Goal: Task Accomplishment & Management: Manage account settings

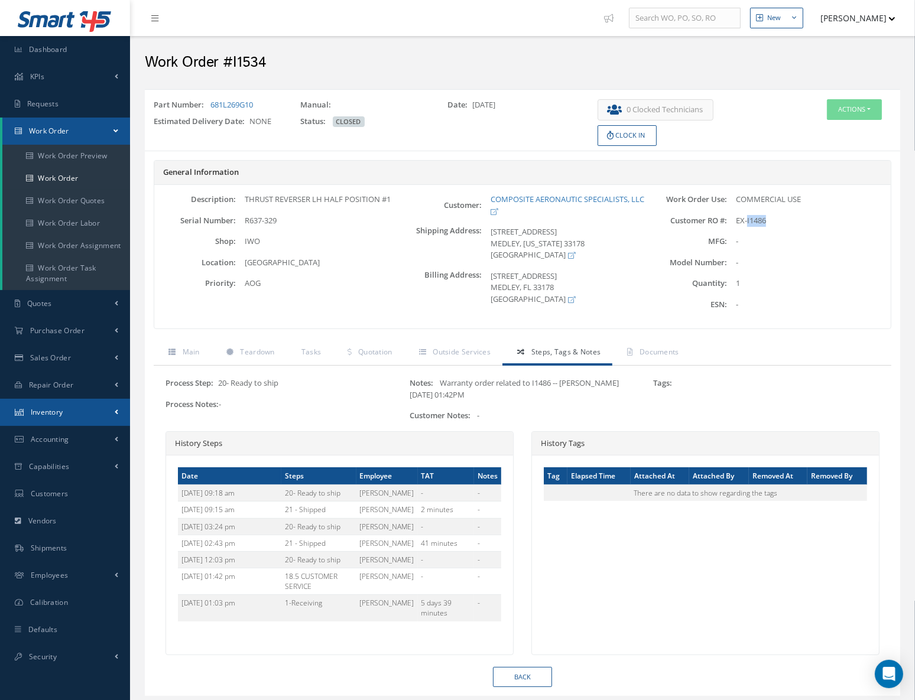
click at [61, 413] on span "Inventory" at bounding box center [47, 412] width 33 height 10
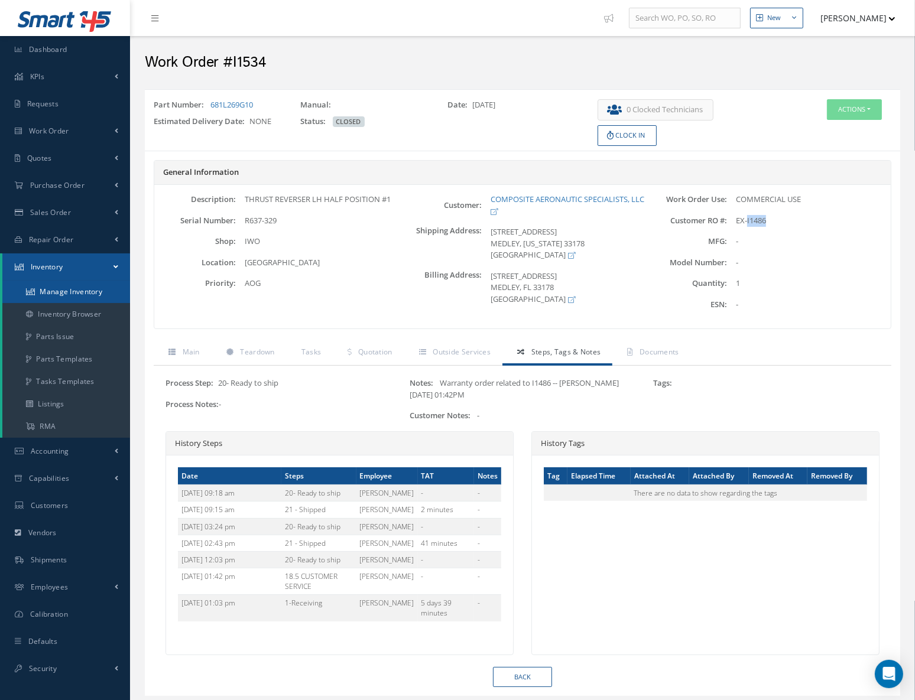
click at [70, 297] on link "Manage Inventory" at bounding box center [66, 292] width 128 height 22
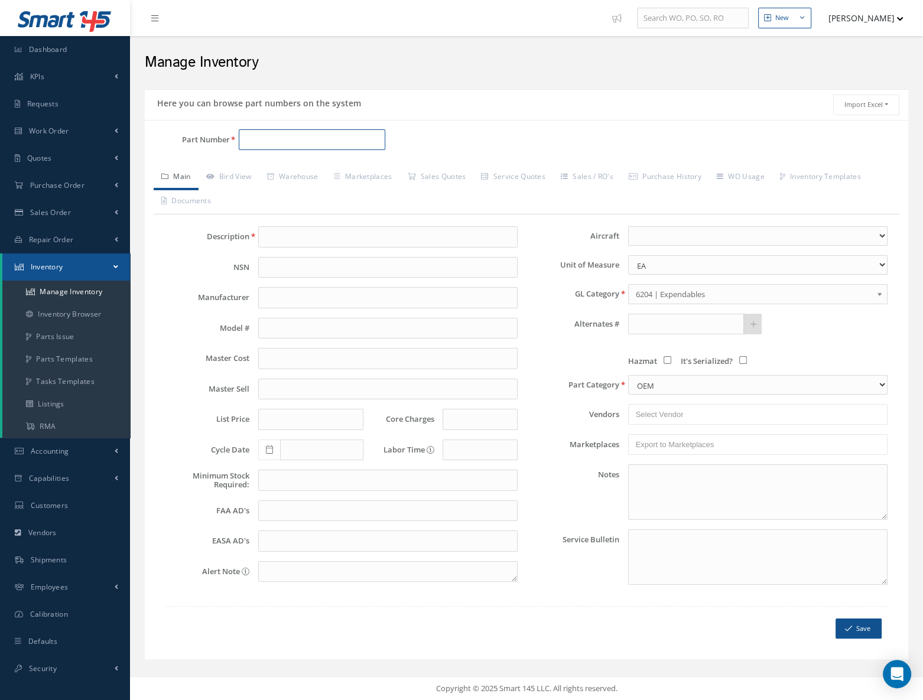
click at [256, 141] on input "Part Number" at bounding box center [312, 139] width 147 height 21
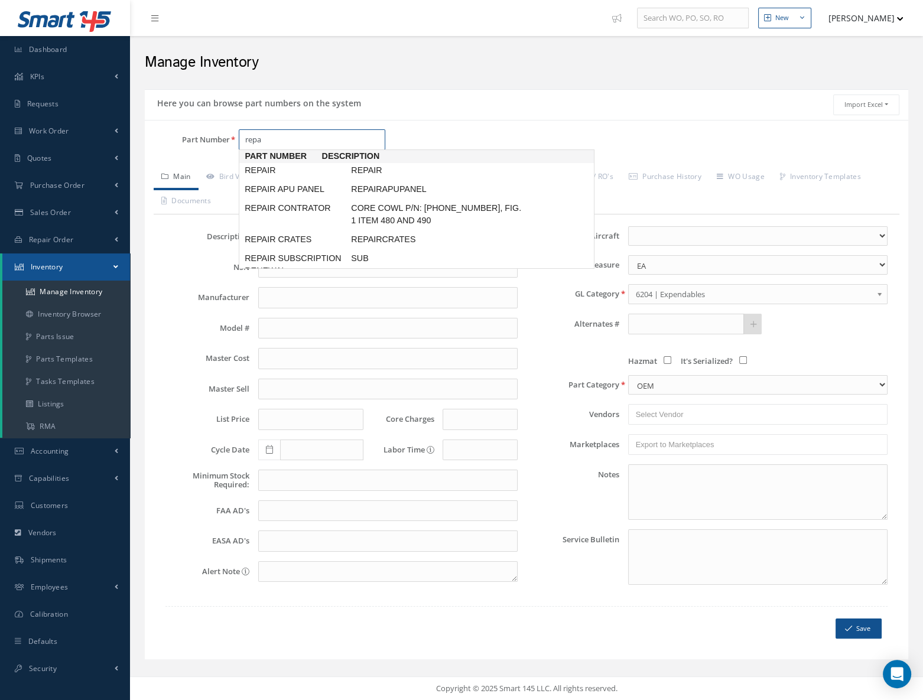
drag, startPoint x: 273, startPoint y: 136, endPoint x: 201, endPoint y: 137, distance: 72.1
click at [202, 137] on div "Part Number repa" at bounding box center [272, 139] width 255 height 21
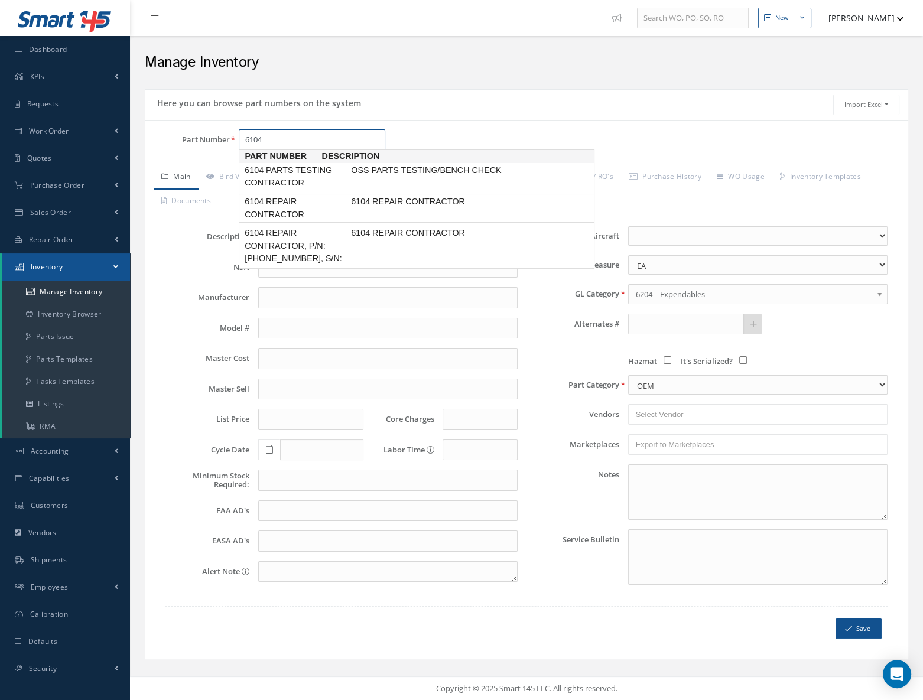
click at [301, 202] on span "6104 REPAIR CONTRACTOR" at bounding box center [295, 208] width 106 height 25
type input "6104 REPAIR CONTRACTOR"
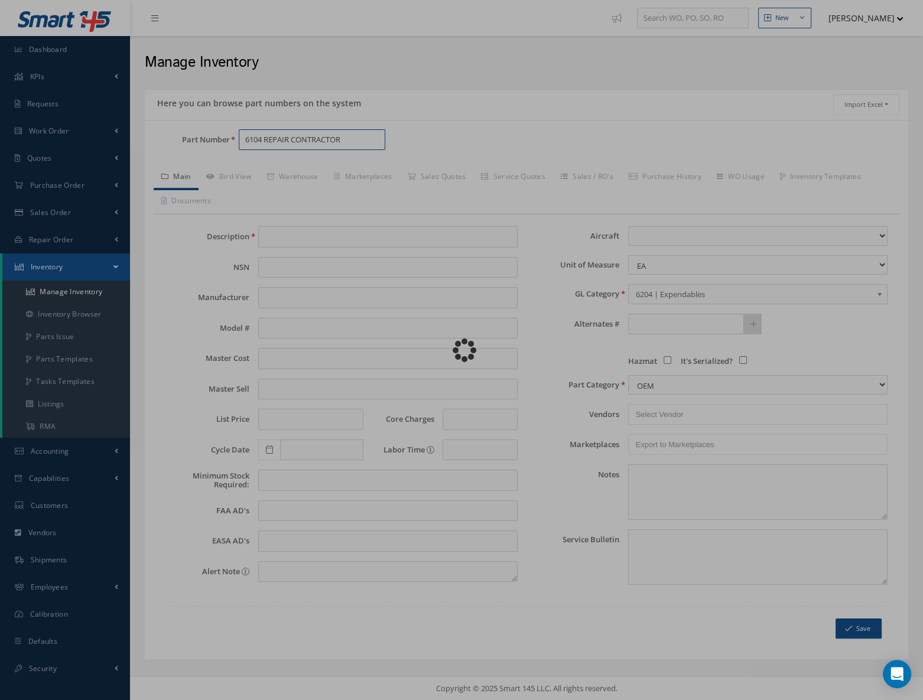
type input "6104 REPAIR CONTRACTOR"
type input "0.00"
select select
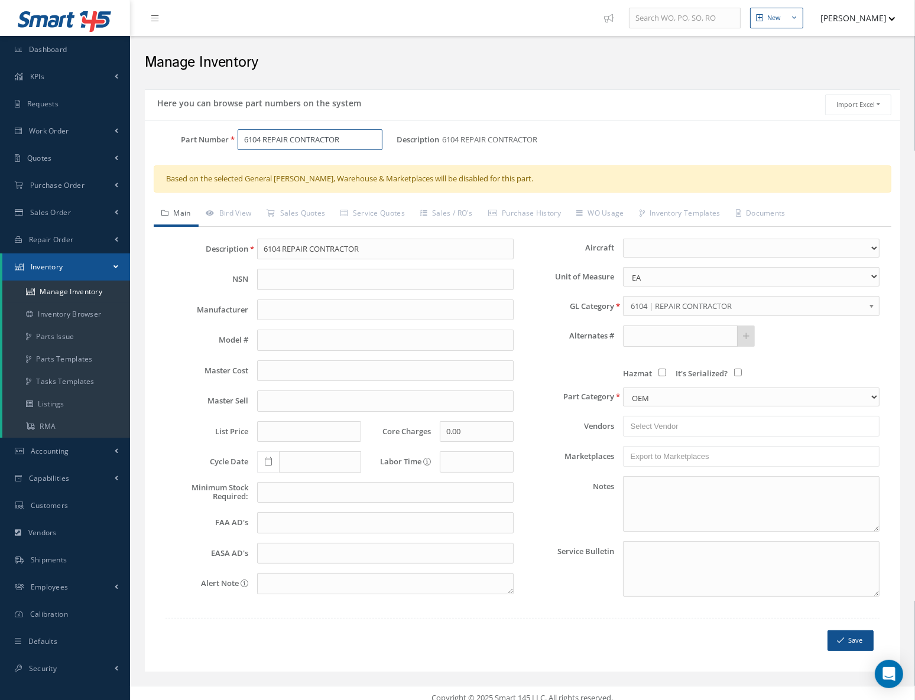
type input "6104 REPAIR CONTRACTOR"
click at [240, 213] on link "Bird View" at bounding box center [229, 214] width 61 height 25
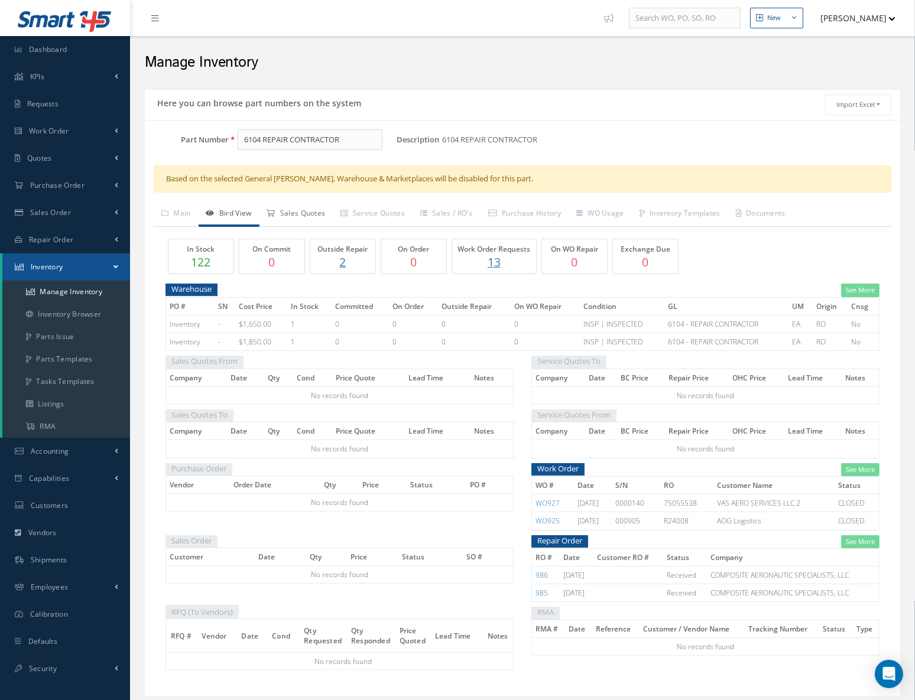
click at [314, 215] on link "Sales Quotes" at bounding box center [296, 214] width 74 height 25
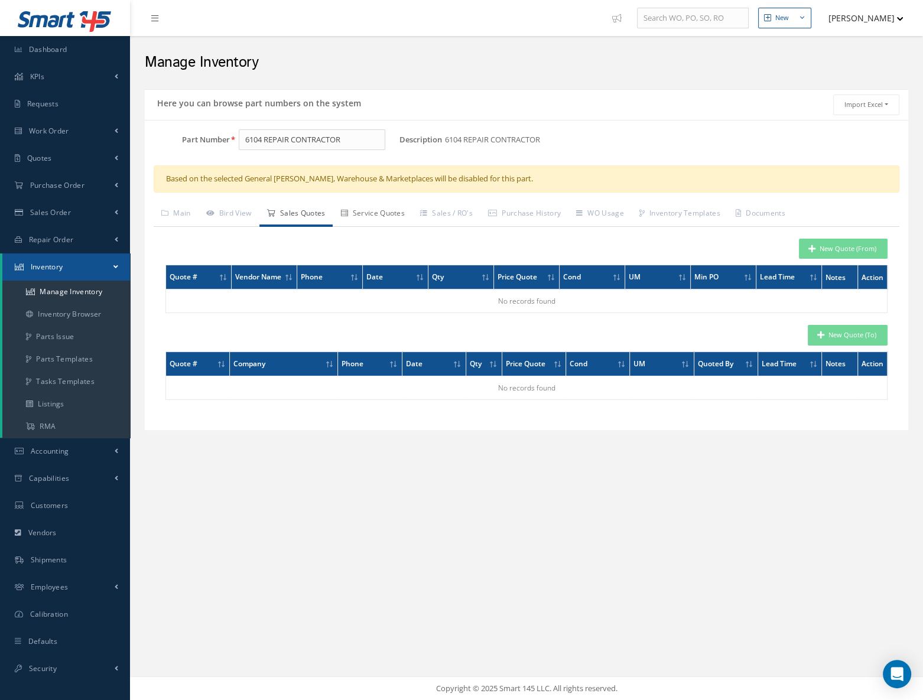
click at [375, 217] on link "Service Quotes" at bounding box center [373, 214] width 80 height 25
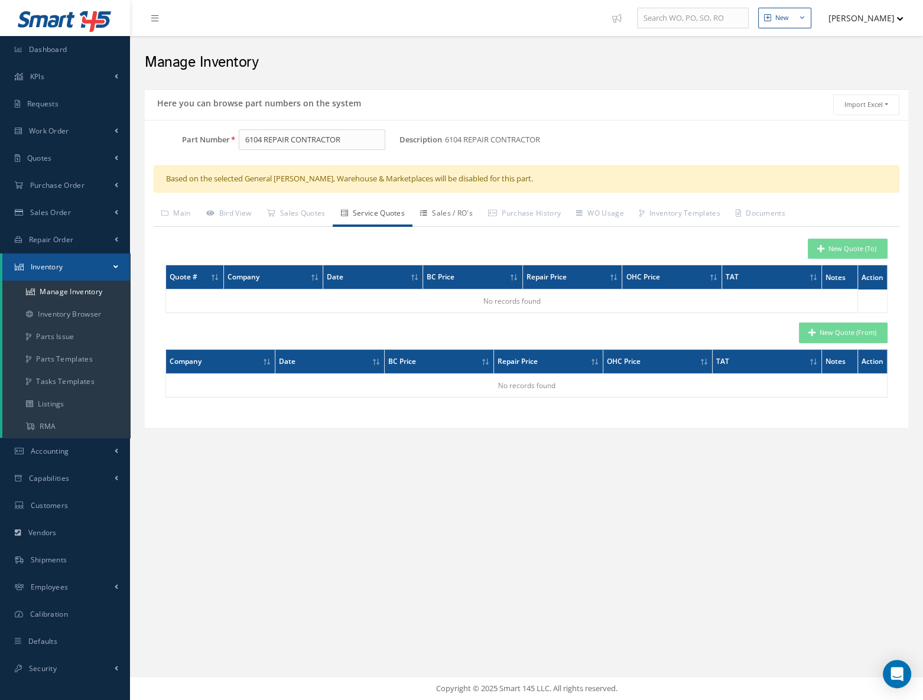
click at [450, 210] on link "Sales / RO's" at bounding box center [447, 214] width 68 height 25
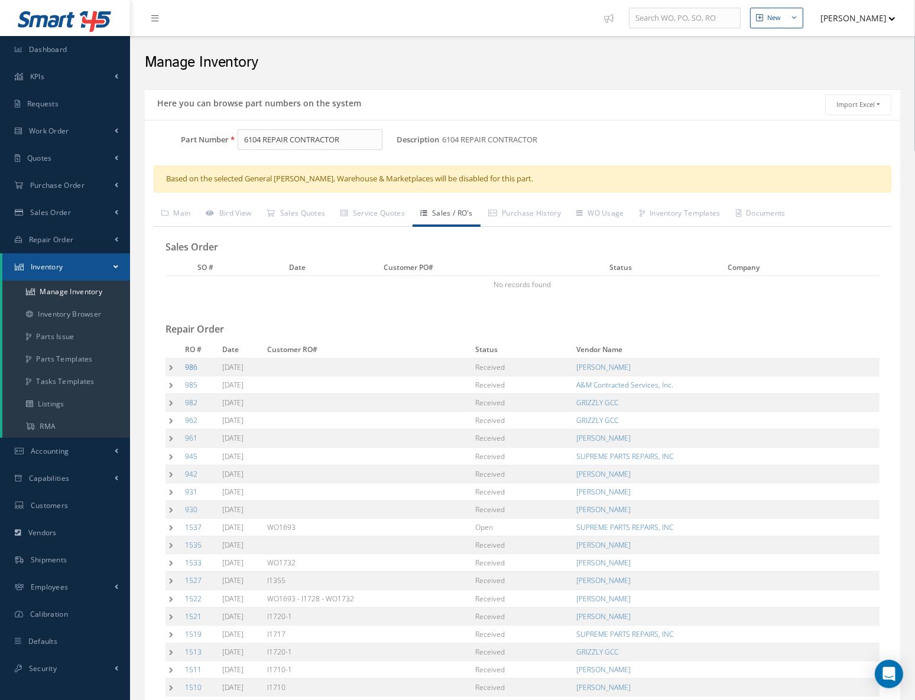
click at [194, 369] on link "986" at bounding box center [191, 367] width 12 height 10
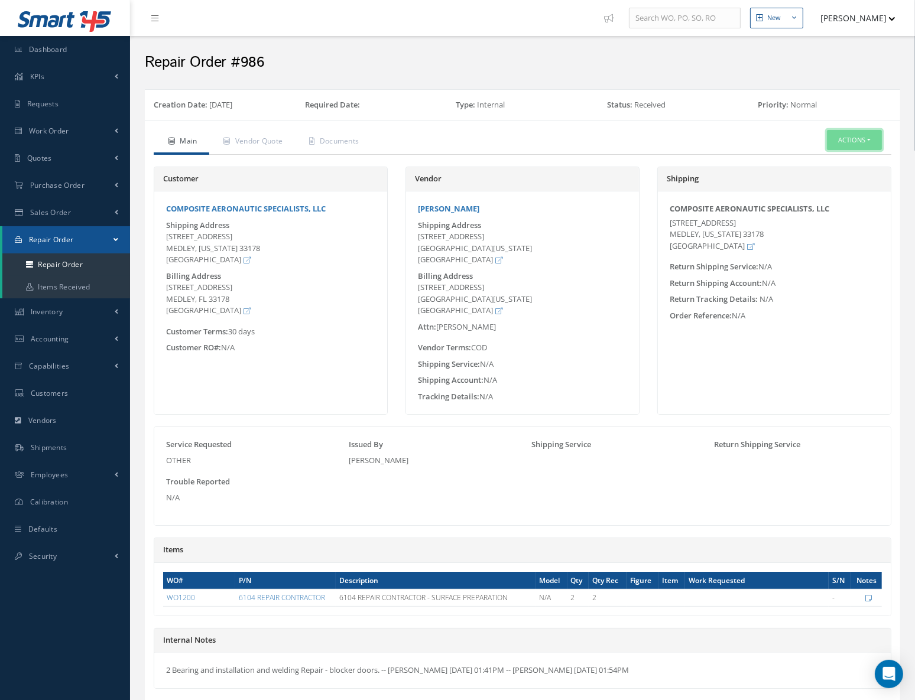
click at [855, 141] on button "Actions" at bounding box center [854, 140] width 55 height 21
click at [822, 163] on link "Edit" at bounding box center [835, 160] width 95 height 16
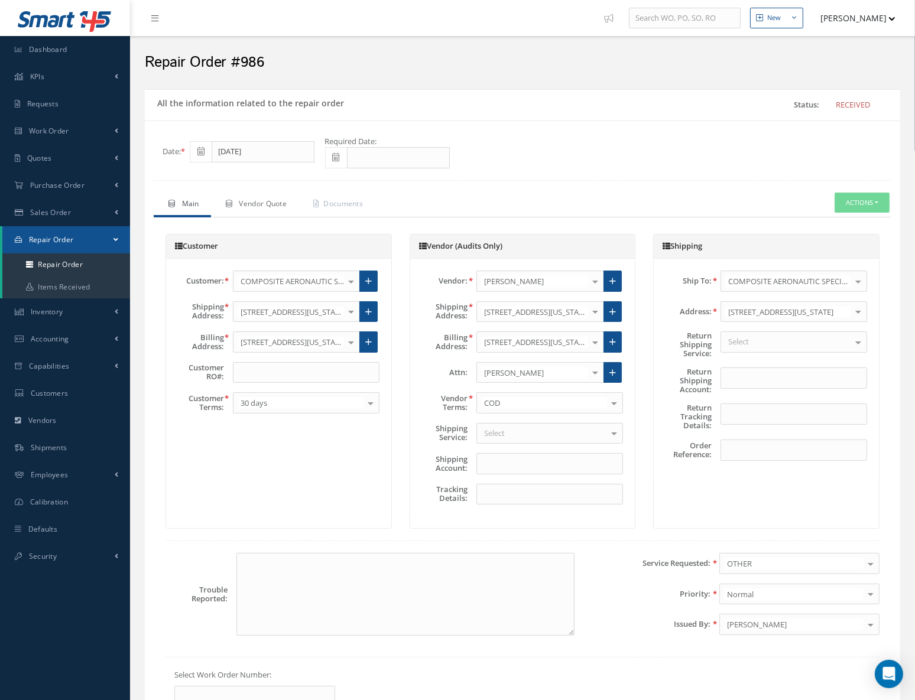
click at [270, 207] on link "Vendor Quote" at bounding box center [254, 205] width 87 height 25
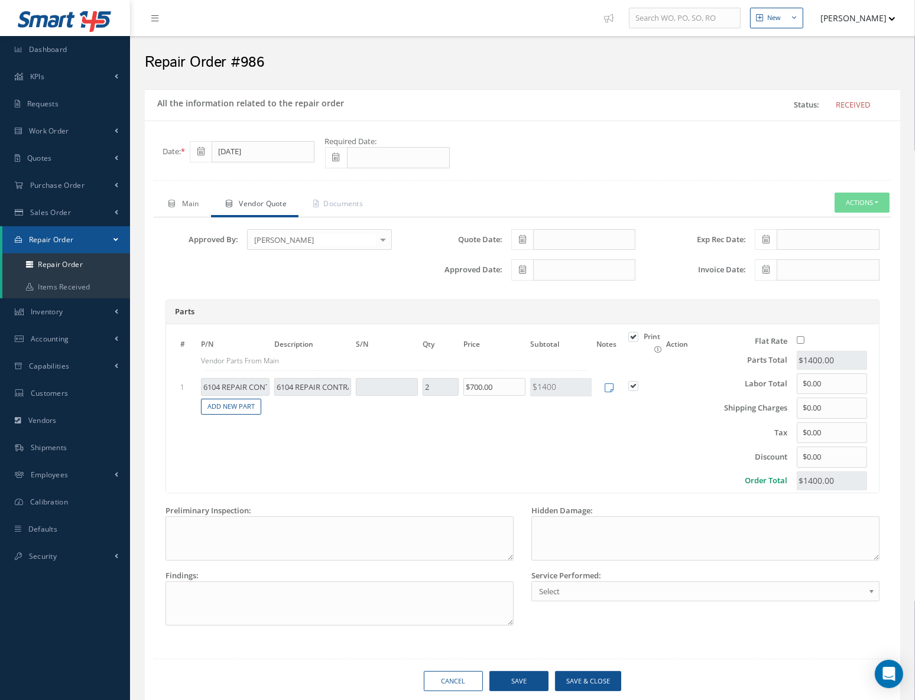
click at [184, 206] on span "Main" at bounding box center [190, 204] width 17 height 10
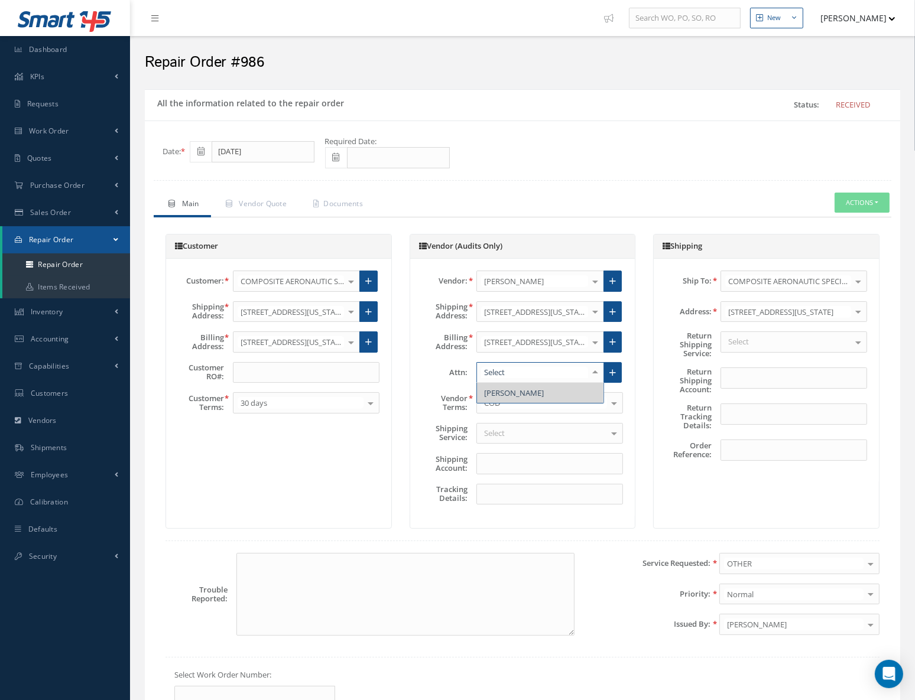
click at [511, 371] on input "text" at bounding box center [534, 372] width 107 height 11
click at [538, 367] on input "text" at bounding box center [534, 372] width 107 height 11
click at [317, 452] on div "Customer Customer: COMPOSITE AERONAUTIC SPECIALISTS, LLC WILSON DIAS COMPOSITE …" at bounding box center [278, 382] width 226 height 296
click at [711, 495] on div "Shipping Ship To: COMPOSITE AERONAUTIC SPECIALISTS, LLC WILSON DIAS COMPOSITE A…" at bounding box center [766, 382] width 226 height 296
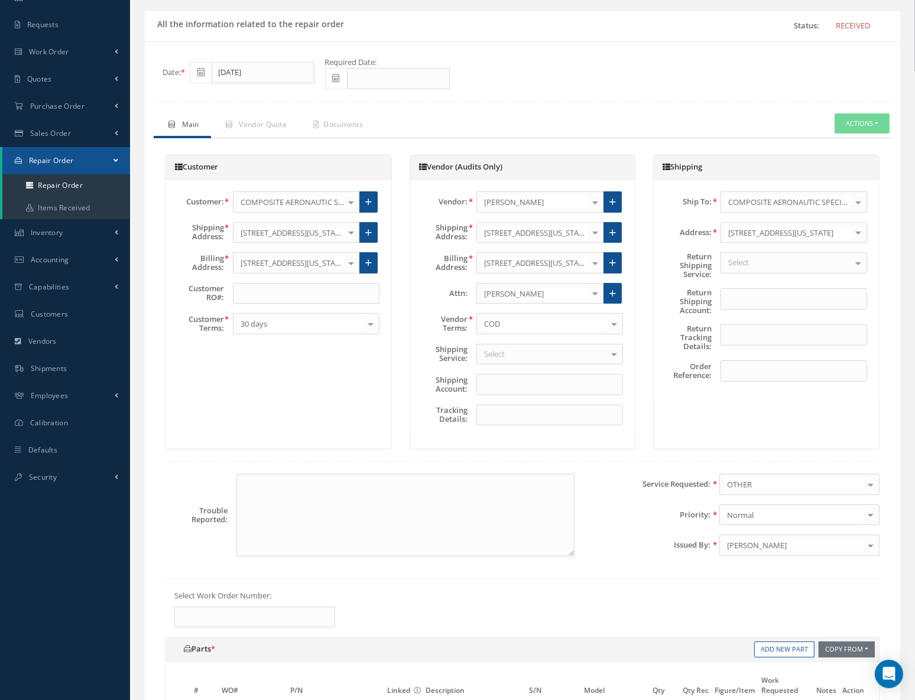
scroll to position [268, 0]
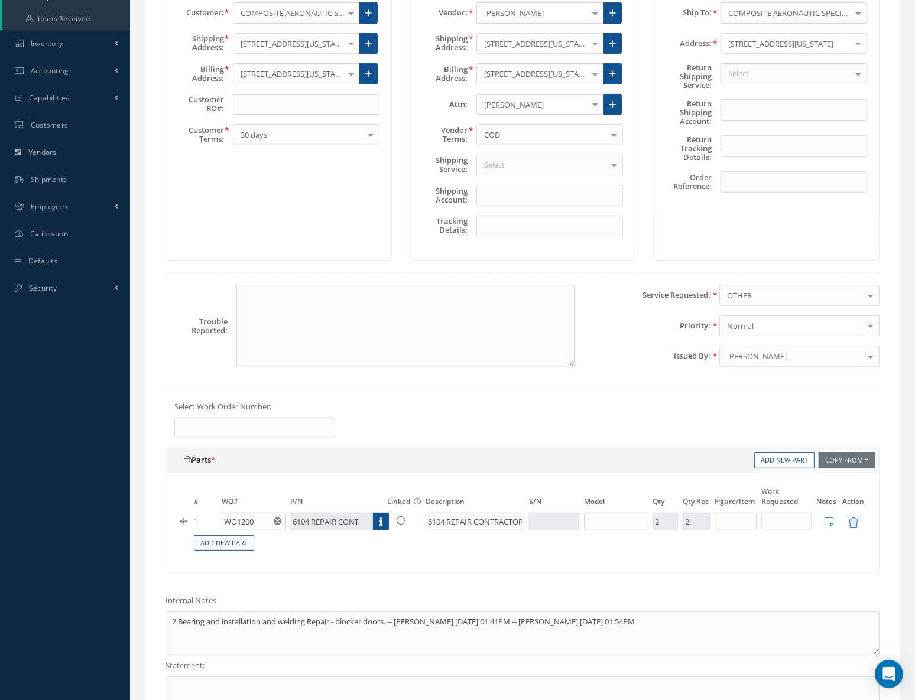
click at [614, 414] on div "Select Work Order Number:" at bounding box center [523, 419] width 732 height 37
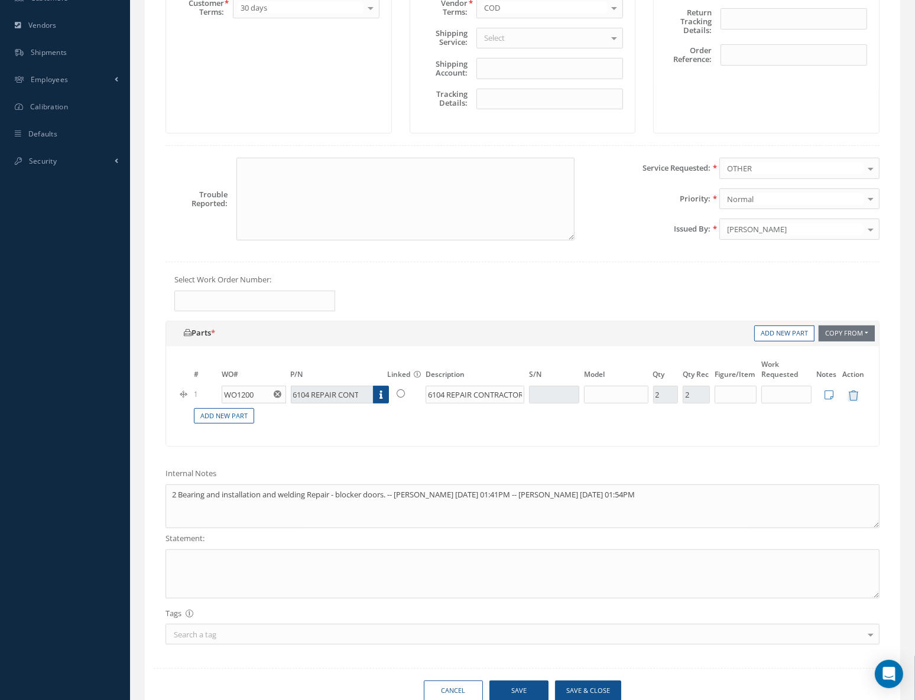
scroll to position [430, 0]
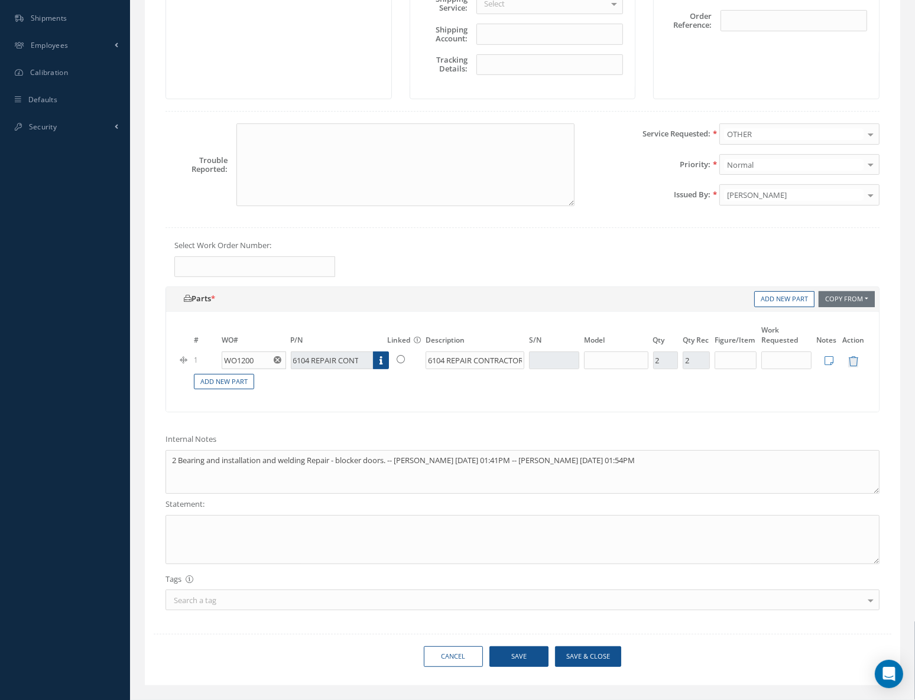
click at [570, 295] on h5 "Parts *" at bounding box center [464, 298] width 561 height 9
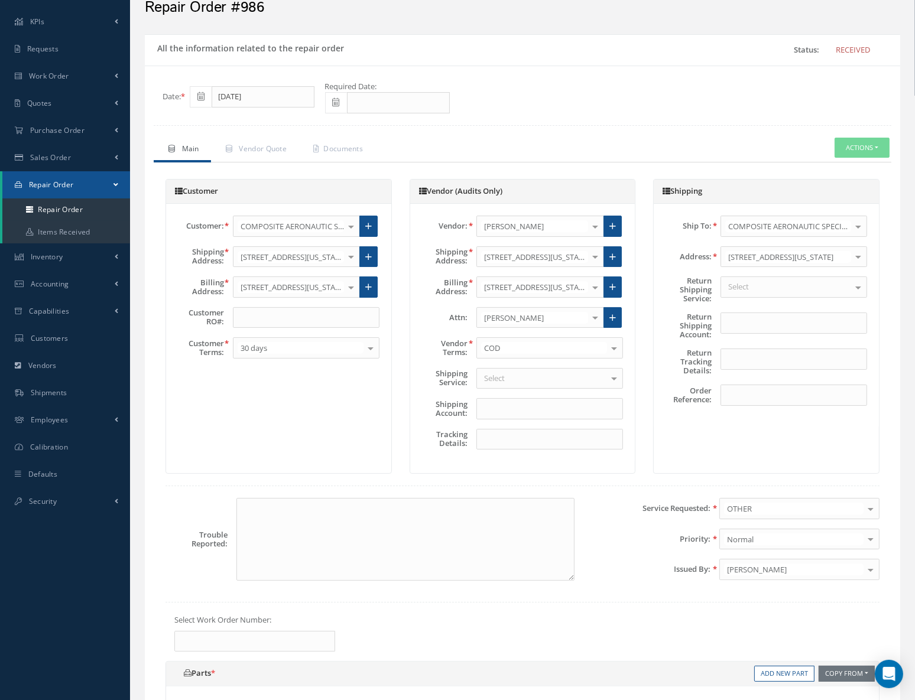
scroll to position [0, 0]
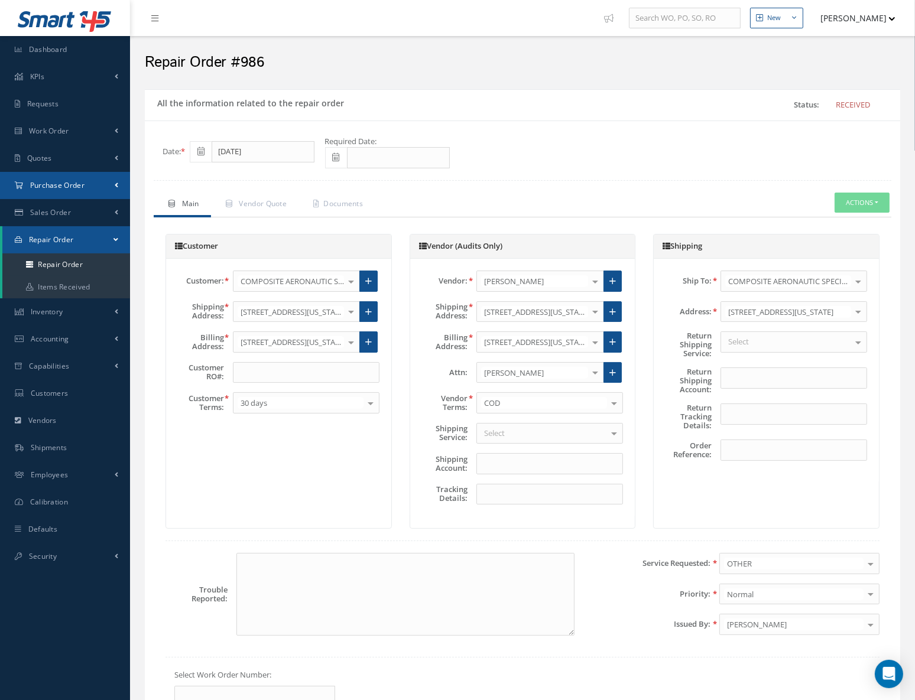
click at [70, 184] on span "Purchase Order" at bounding box center [57, 185] width 54 height 10
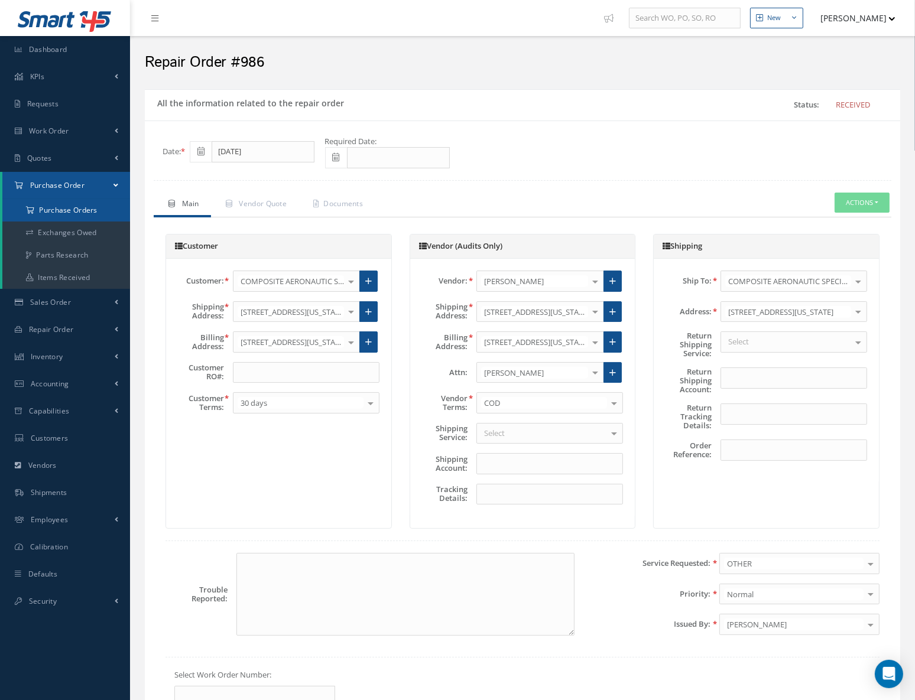
click at [59, 213] on a=1&status_id=2&status_id=3&status_id=5&collapsedFilters"] "Purchase Orders" at bounding box center [66, 210] width 128 height 22
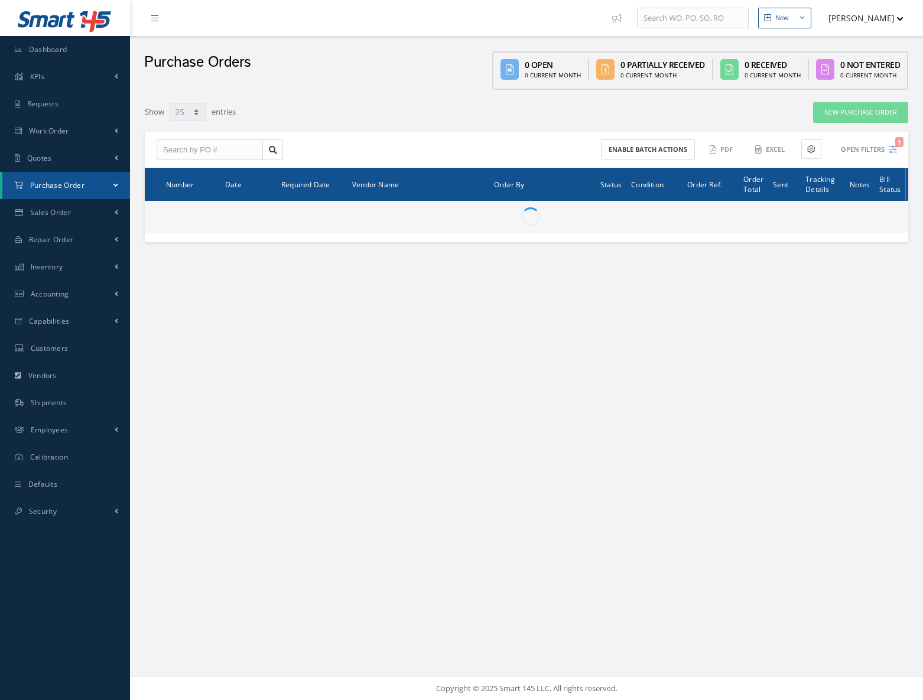
select select "25"
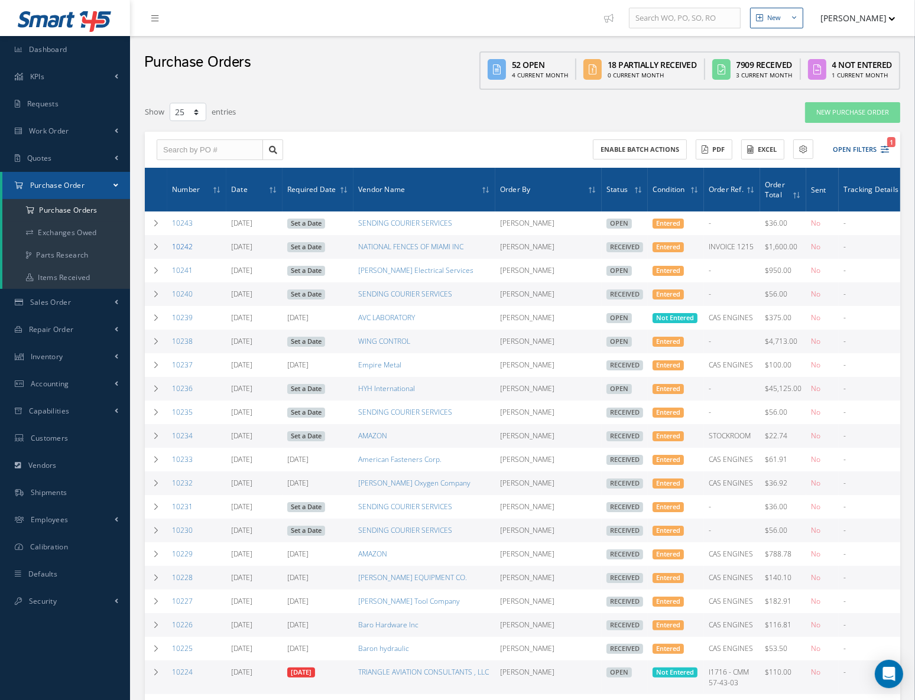
click at [177, 245] on link "10242" at bounding box center [182, 247] width 21 height 10
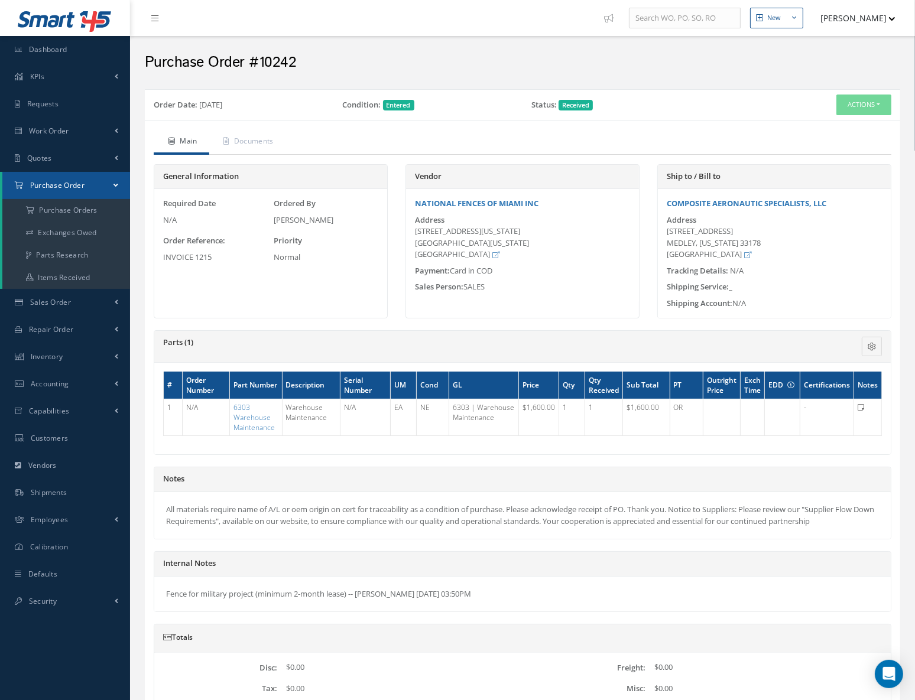
drag, startPoint x: 884, startPoint y: 67, endPoint x: 884, endPoint y: 74, distance: 7.1
click at [884, 69] on h2 "Purchase Order #10242" at bounding box center [522, 63] width 755 height 18
click at [866, 99] on button "Actions" at bounding box center [863, 105] width 55 height 21
click at [825, 138] on link "Edit" at bounding box center [844, 143] width 95 height 16
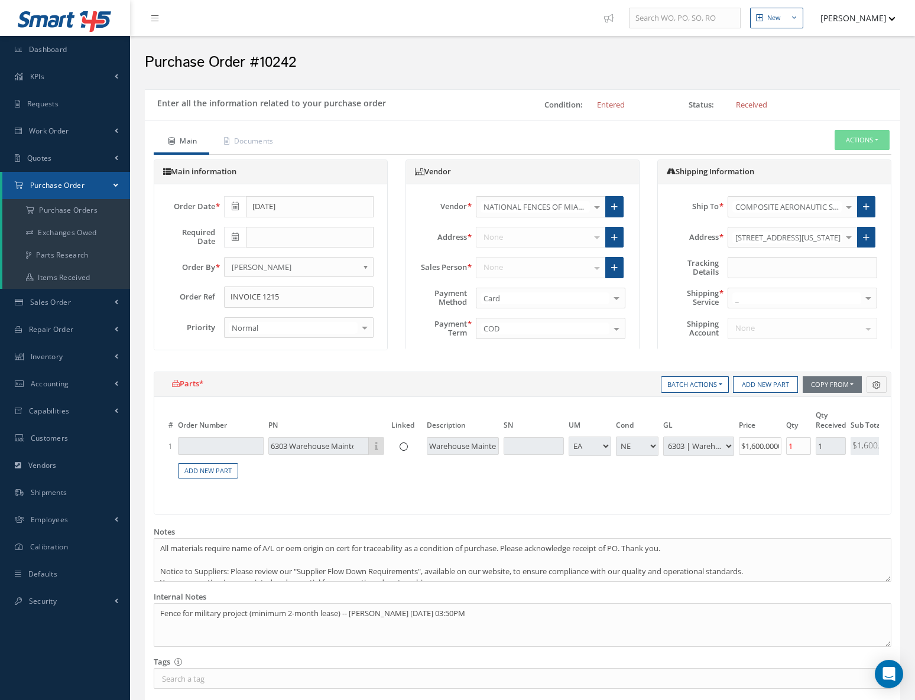
select select "5"
select select "108"
select select "1"
